Goal: Task Accomplishment & Management: Manage account settings

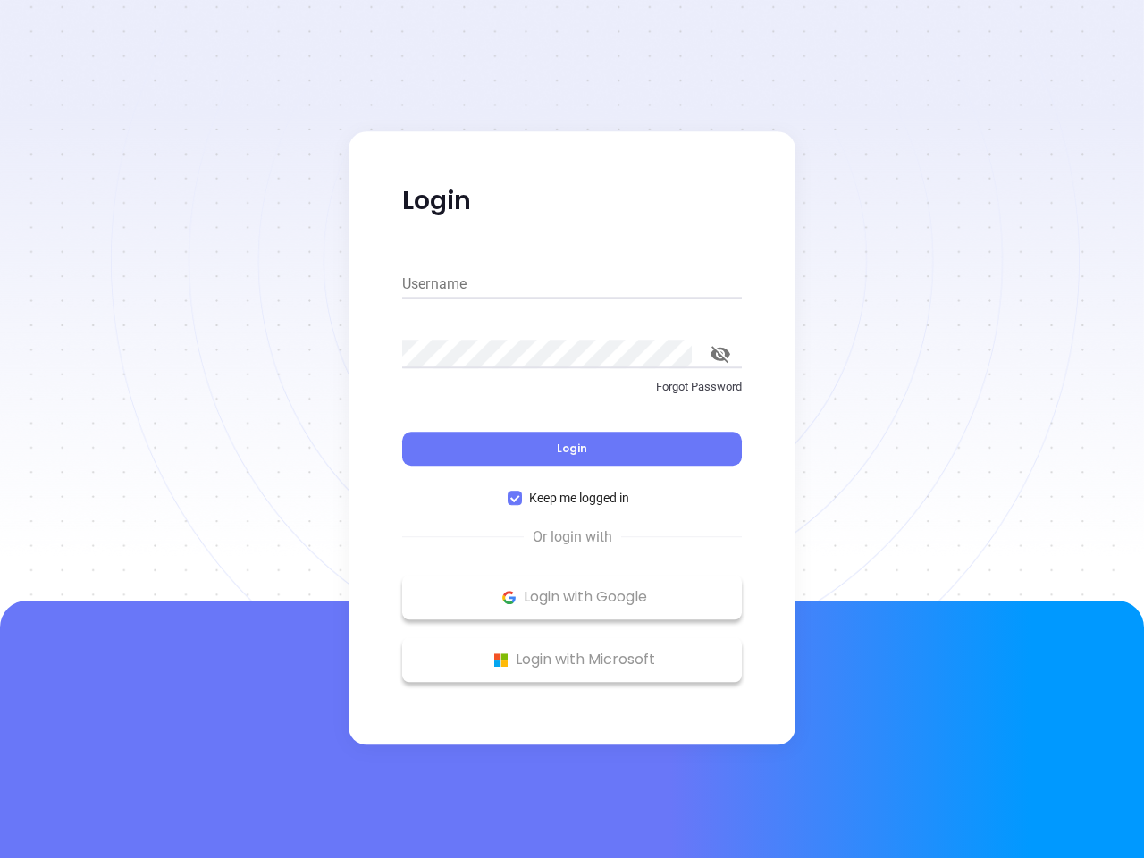
click at [572, 429] on div "Login" at bounding box center [572, 437] width 340 height 55
click at [572, 284] on input "Username" at bounding box center [572, 284] width 340 height 29
click at [721, 354] on icon "toggle password visibility" at bounding box center [721, 354] width 20 height 17
click at [572, 449] on span "Login" at bounding box center [572, 448] width 30 height 15
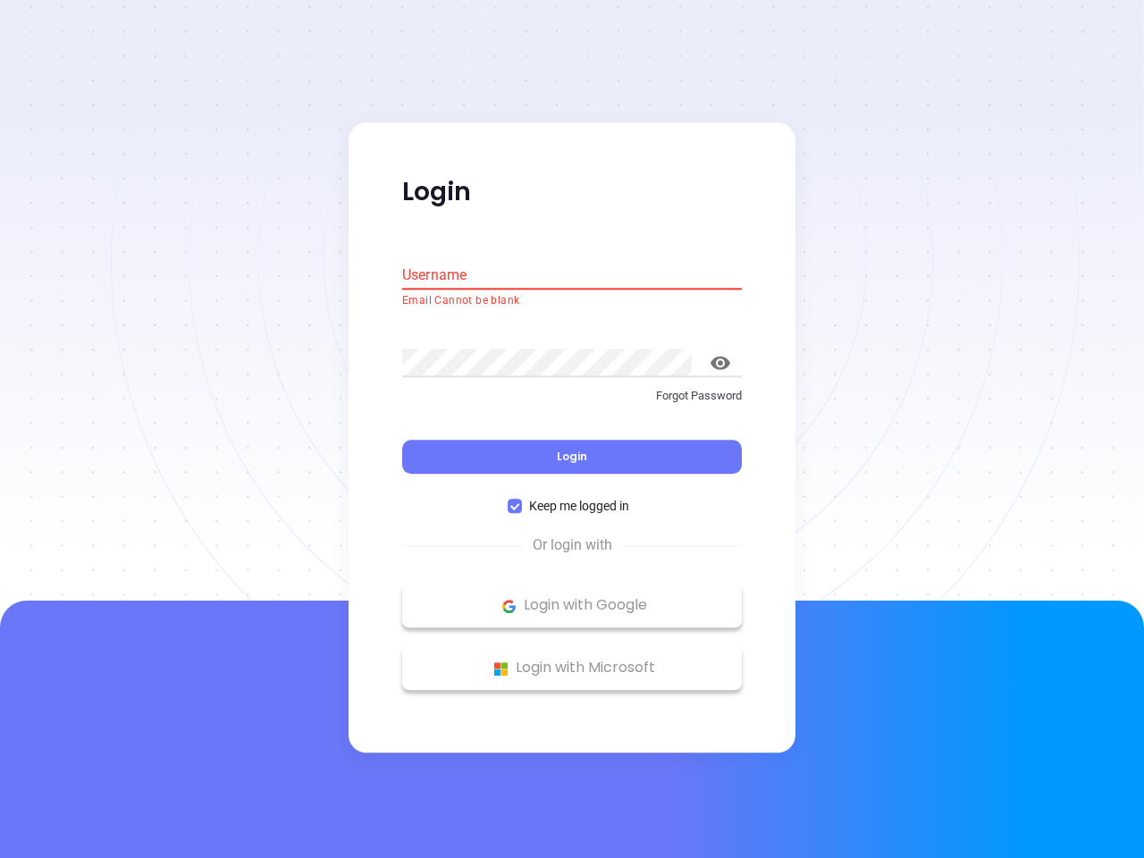
click at [572, 498] on span "Keep me logged in" at bounding box center [579, 507] width 114 height 20
click at [522, 500] on input "Keep me logged in" at bounding box center [515, 507] width 14 height 14
checkbox input "false"
click at [572, 597] on p "Login with Google" at bounding box center [572, 606] width 322 height 27
click at [572, 660] on p "Login with Microsoft" at bounding box center [572, 668] width 322 height 27
